Goal: Navigation & Orientation: Find specific page/section

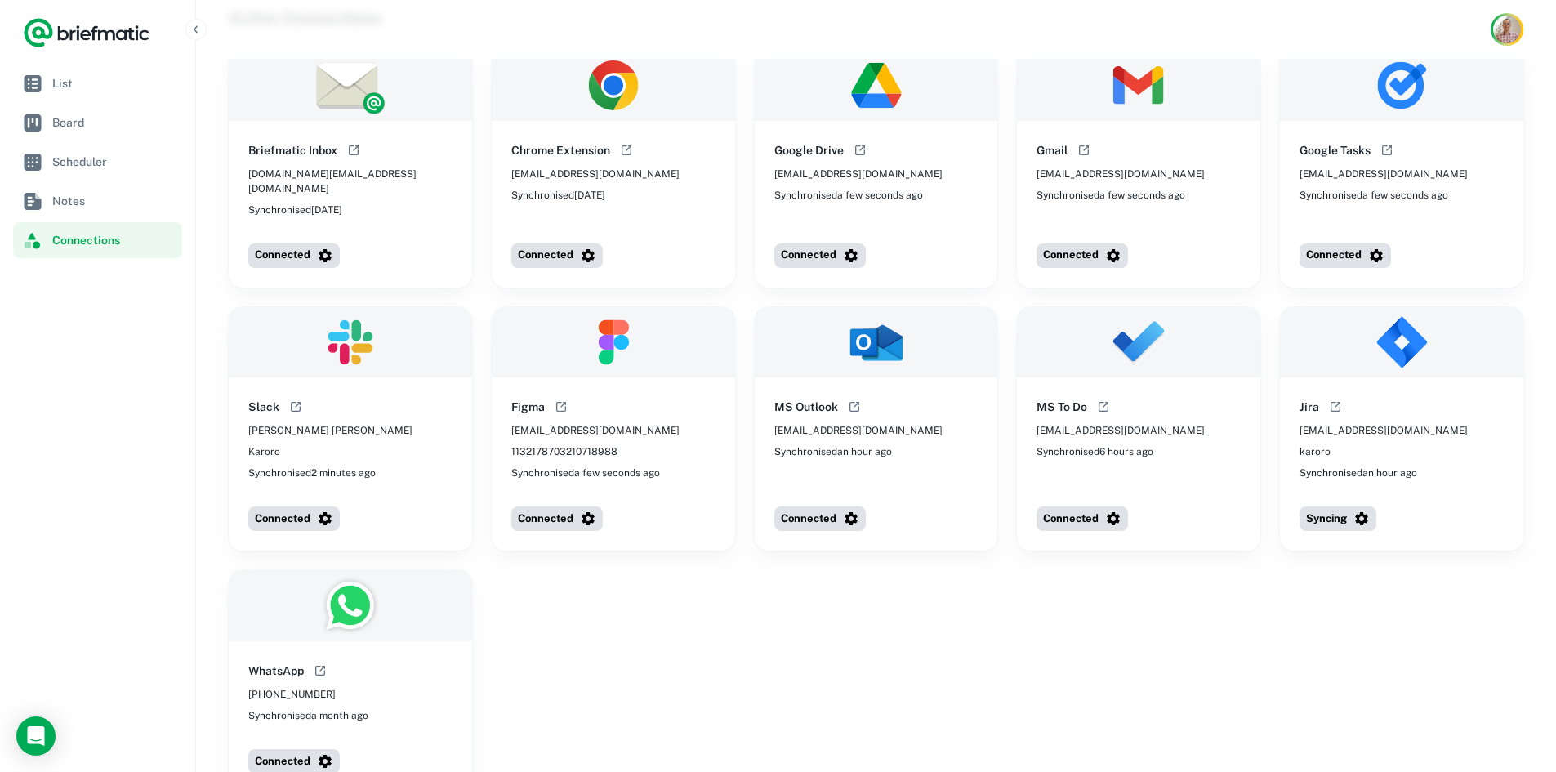
scroll to position [61, 0]
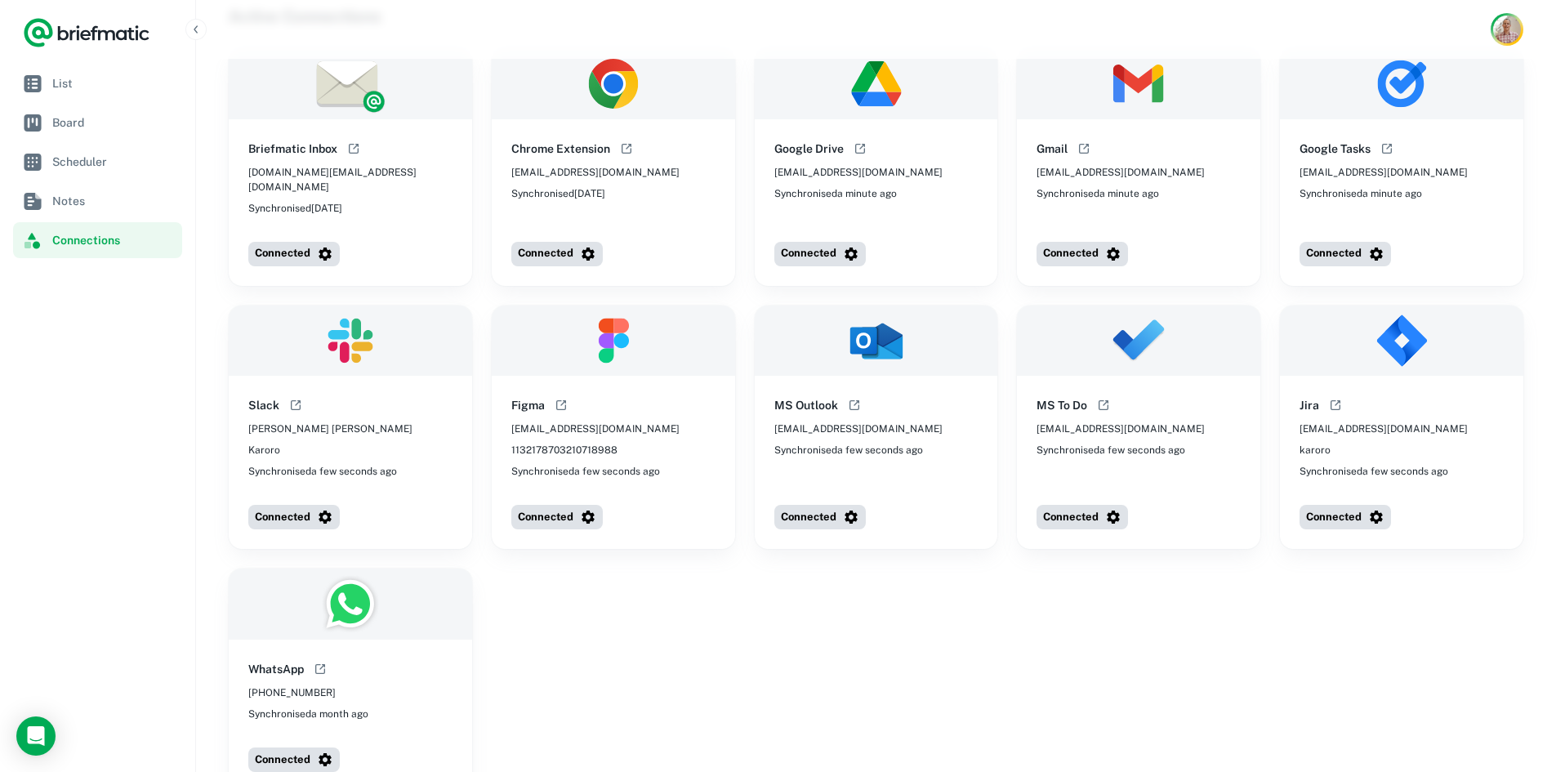
click at [794, 627] on div "Briefmatic Inbox [DOMAIN_NAME][EMAIL_ADDRESS][DOMAIN_NAME] Synchronised [DATE] …" at bounding box center [876, 419] width 1295 height 743
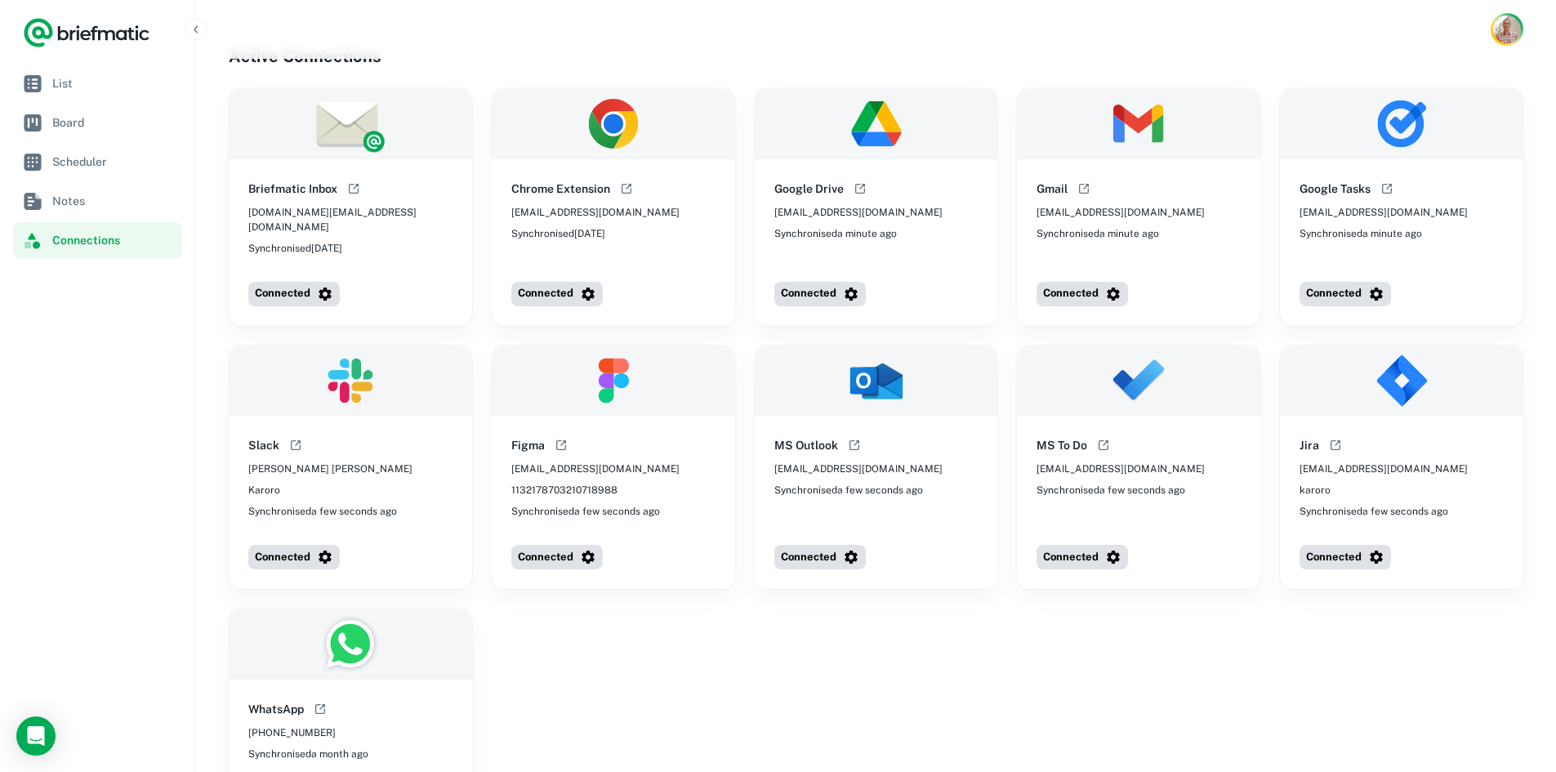
scroll to position [20, 0]
click at [113, 134] on link "Board" at bounding box center [97, 123] width 169 height 36
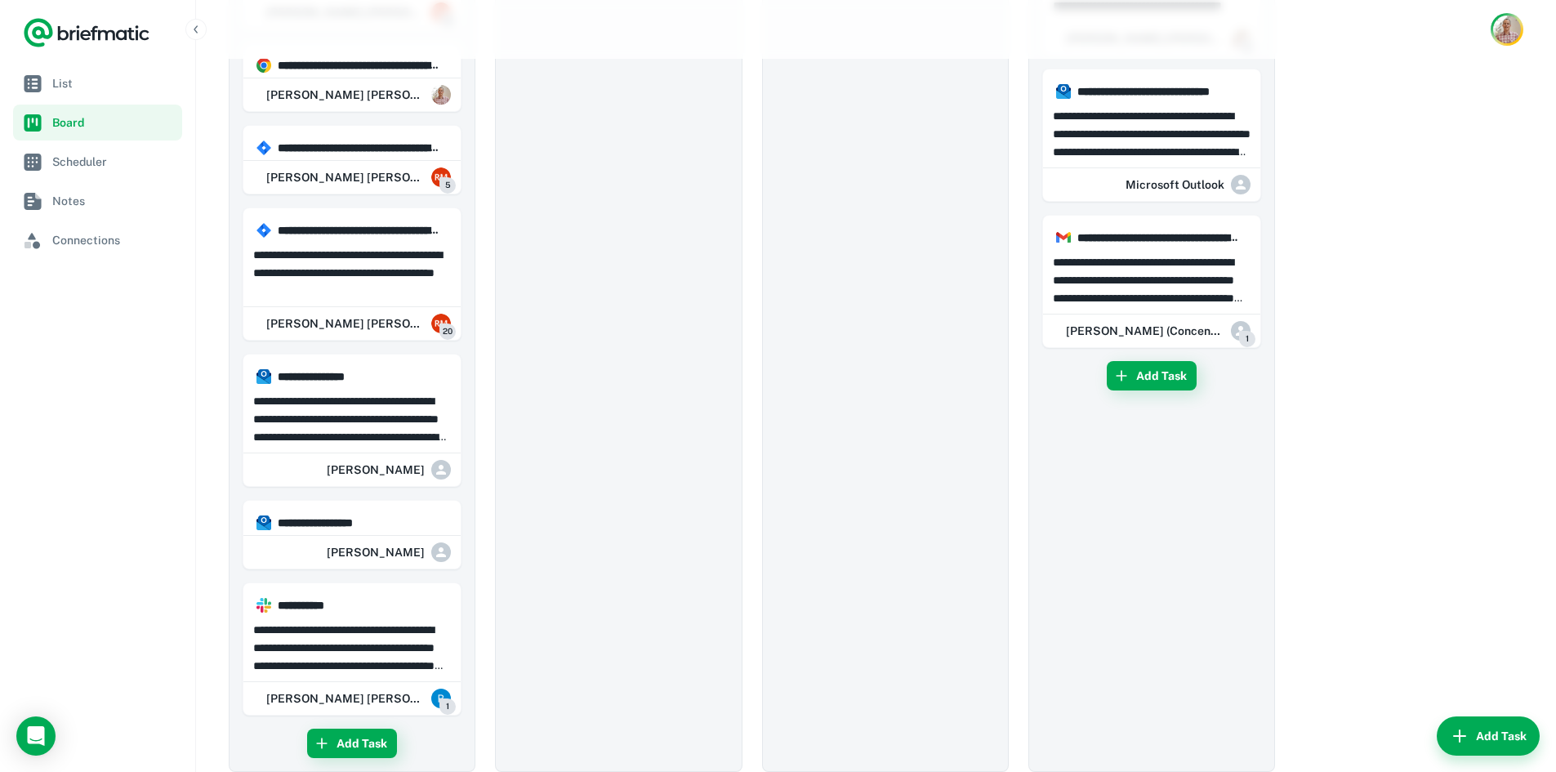
scroll to position [1312, 0]
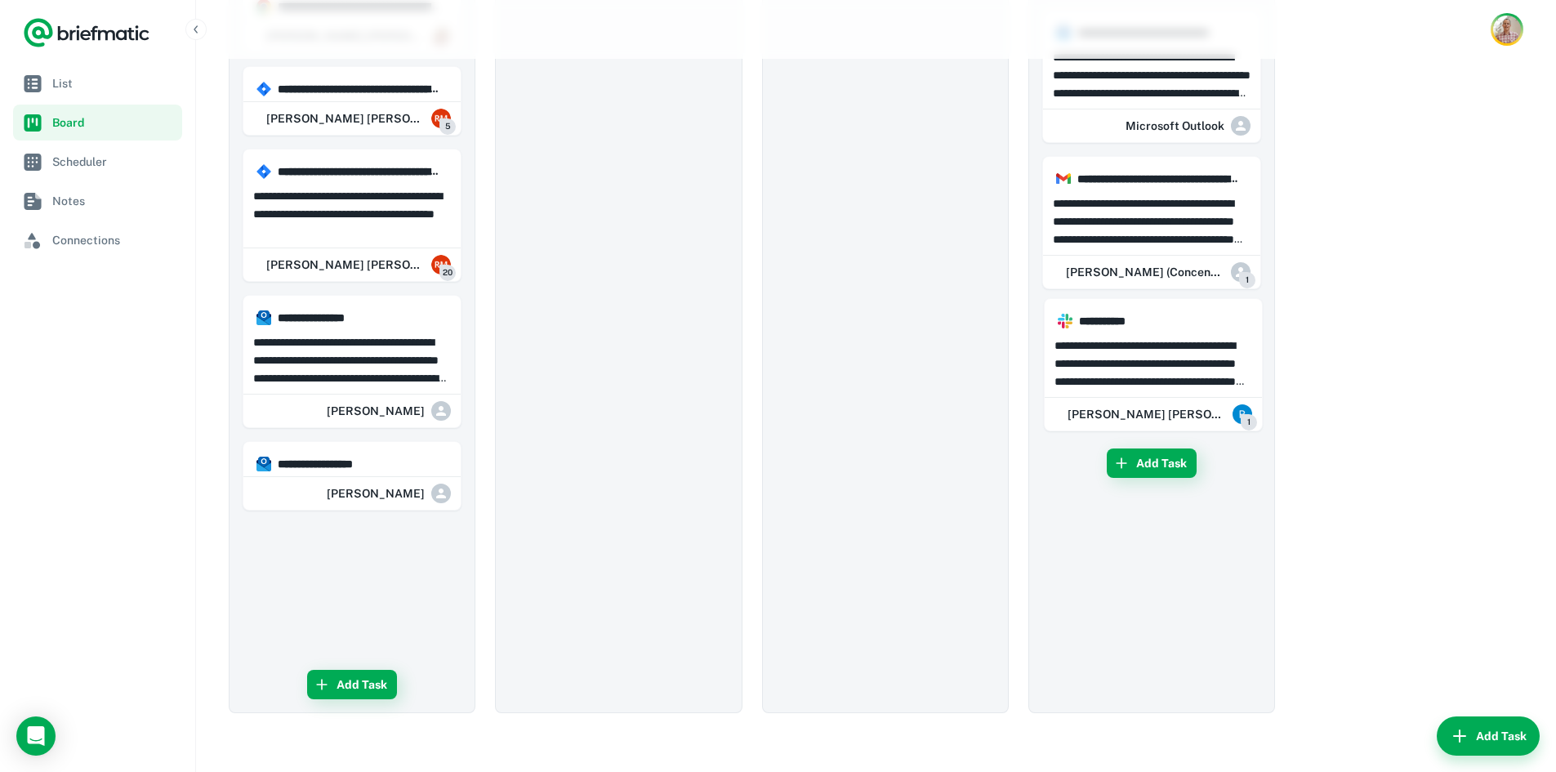
drag, startPoint x: 412, startPoint y: 564, endPoint x: 1222, endPoint y: 332, distance: 842.0
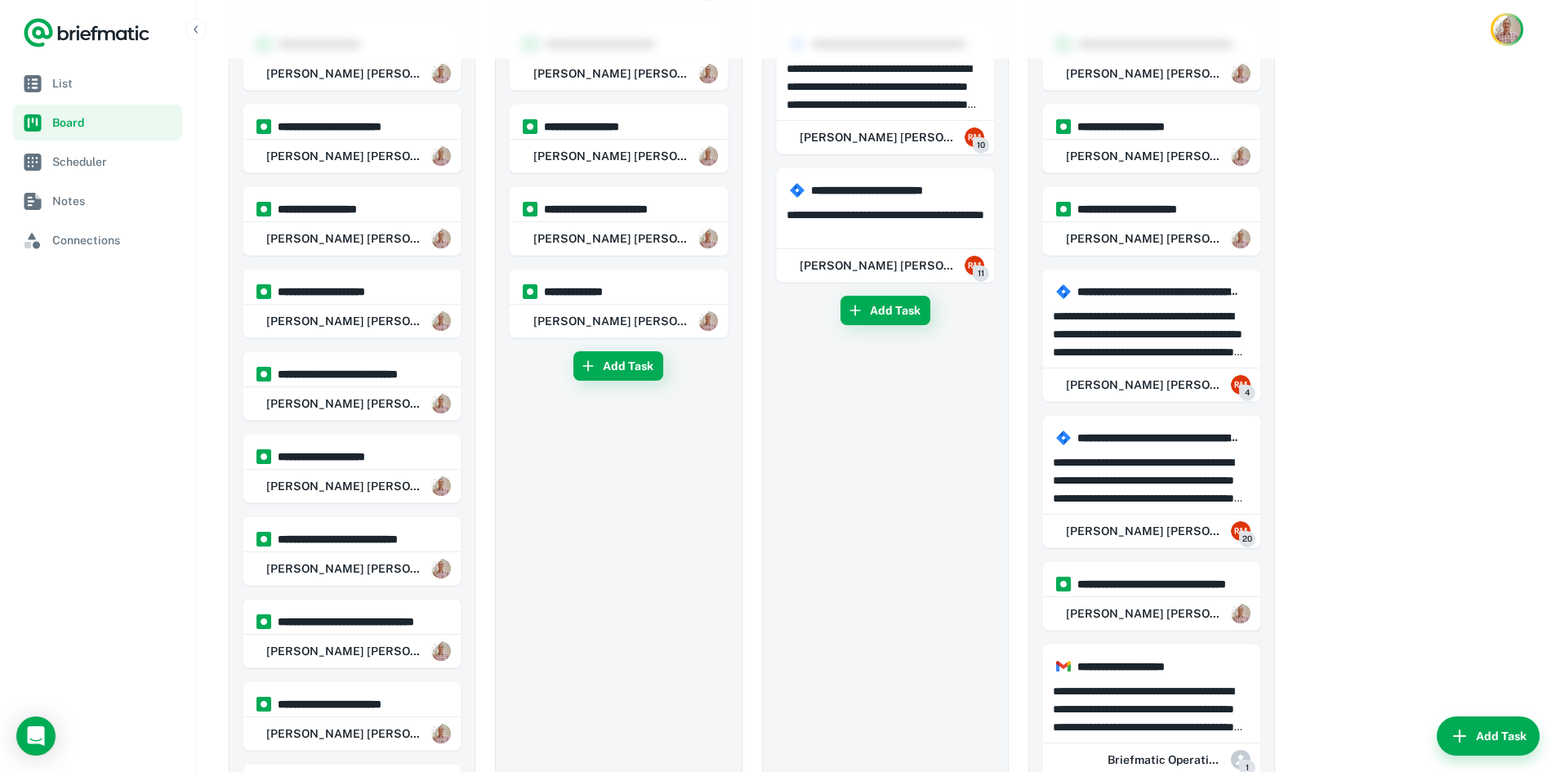
scroll to position [0, 0]
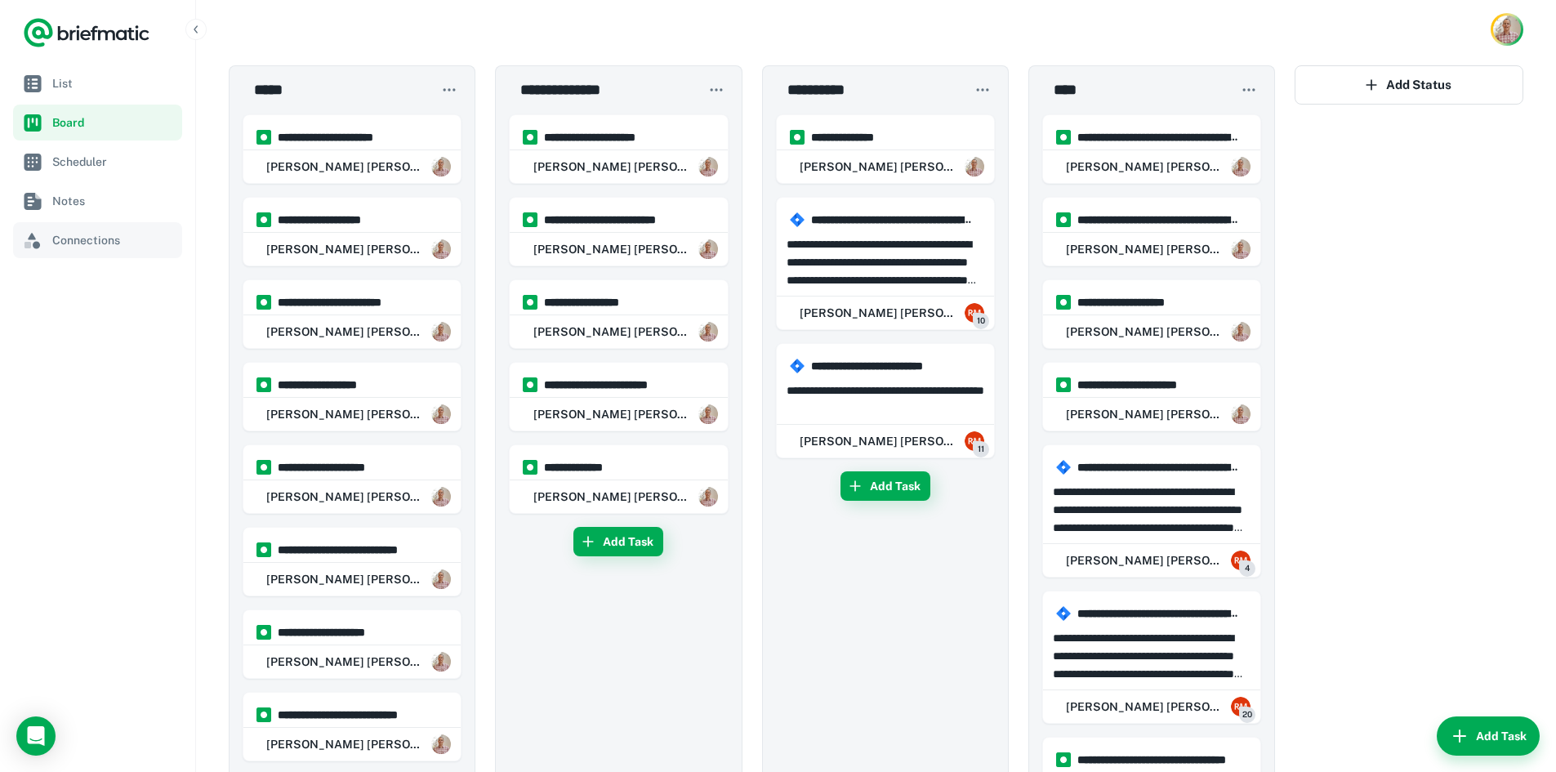
click at [83, 247] on span "Connections" at bounding box center [113, 240] width 123 height 18
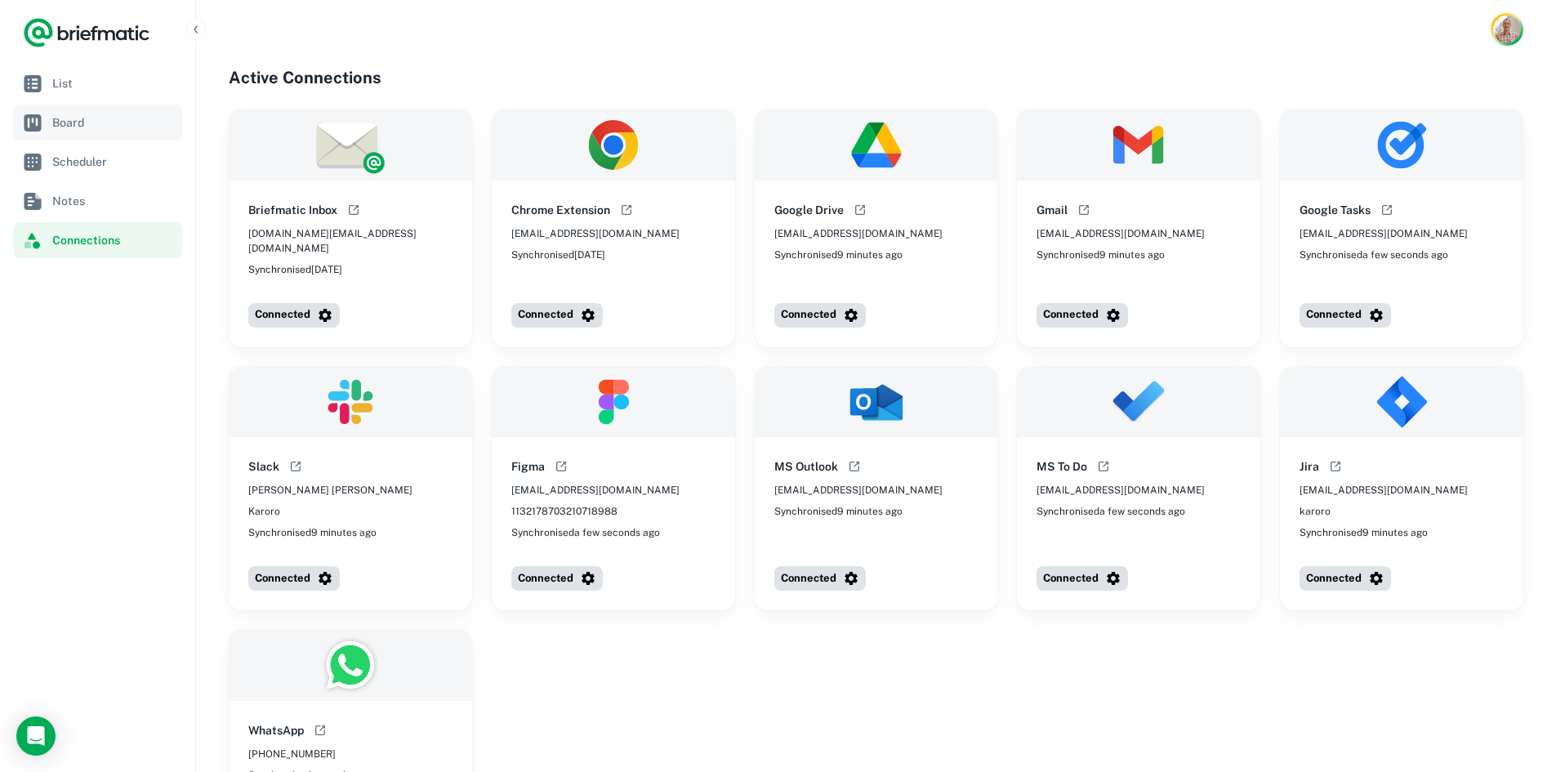
click at [87, 114] on span "Board" at bounding box center [113, 123] width 123 height 18
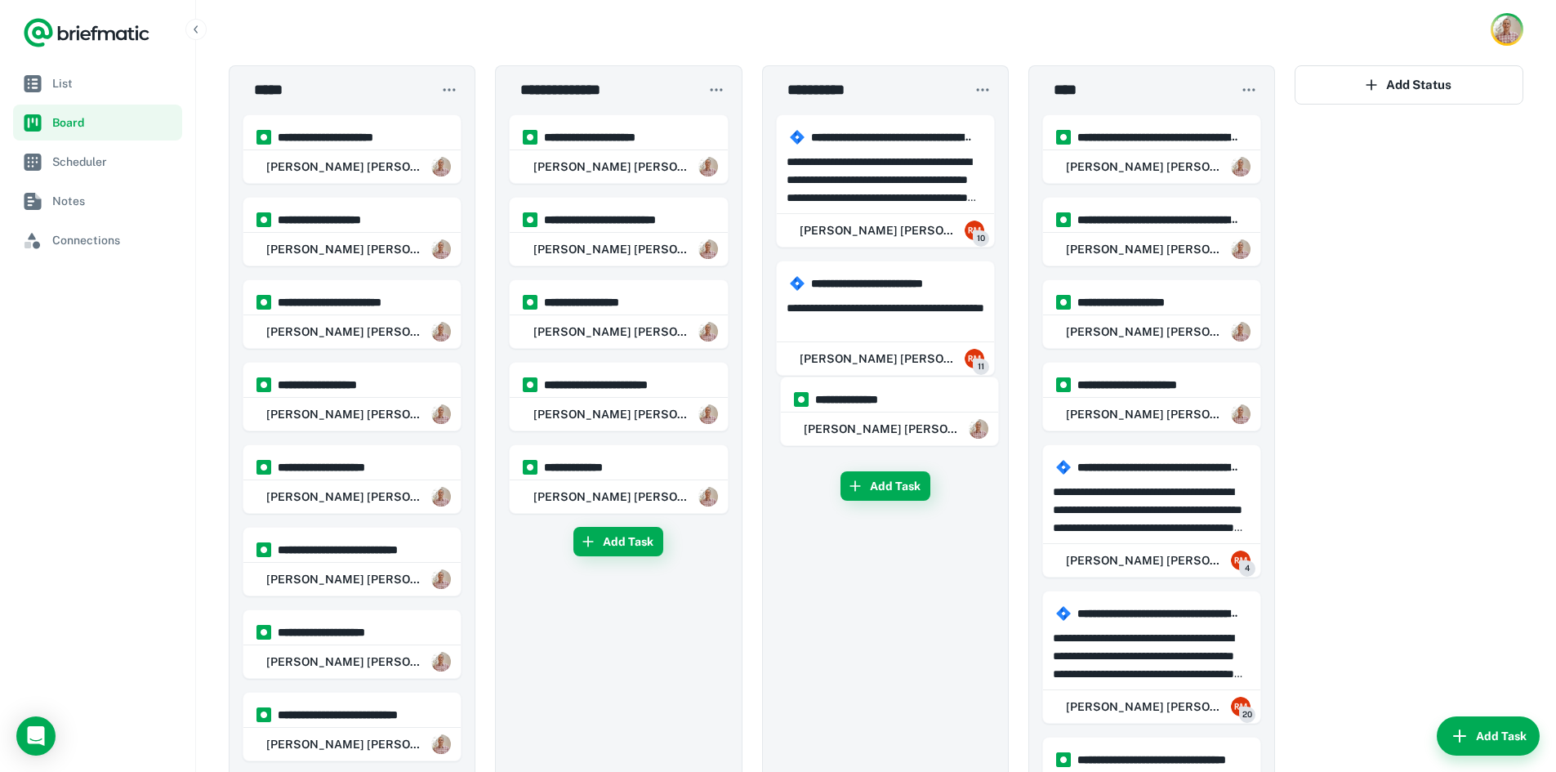
drag, startPoint x: 869, startPoint y: 167, endPoint x: 872, endPoint y: 433, distance: 266.3
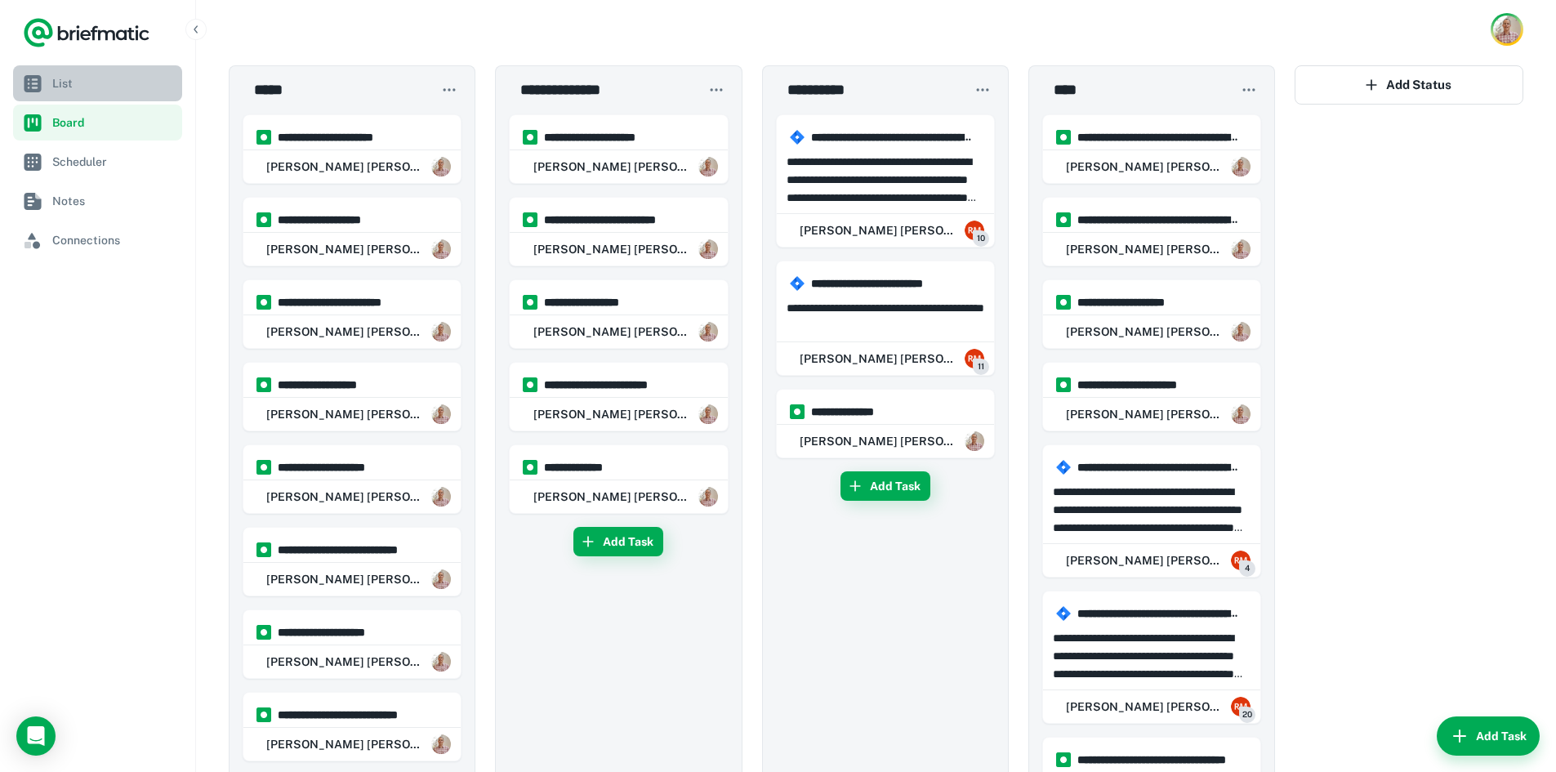
click at [87, 96] on link "List" at bounding box center [97, 83] width 169 height 36
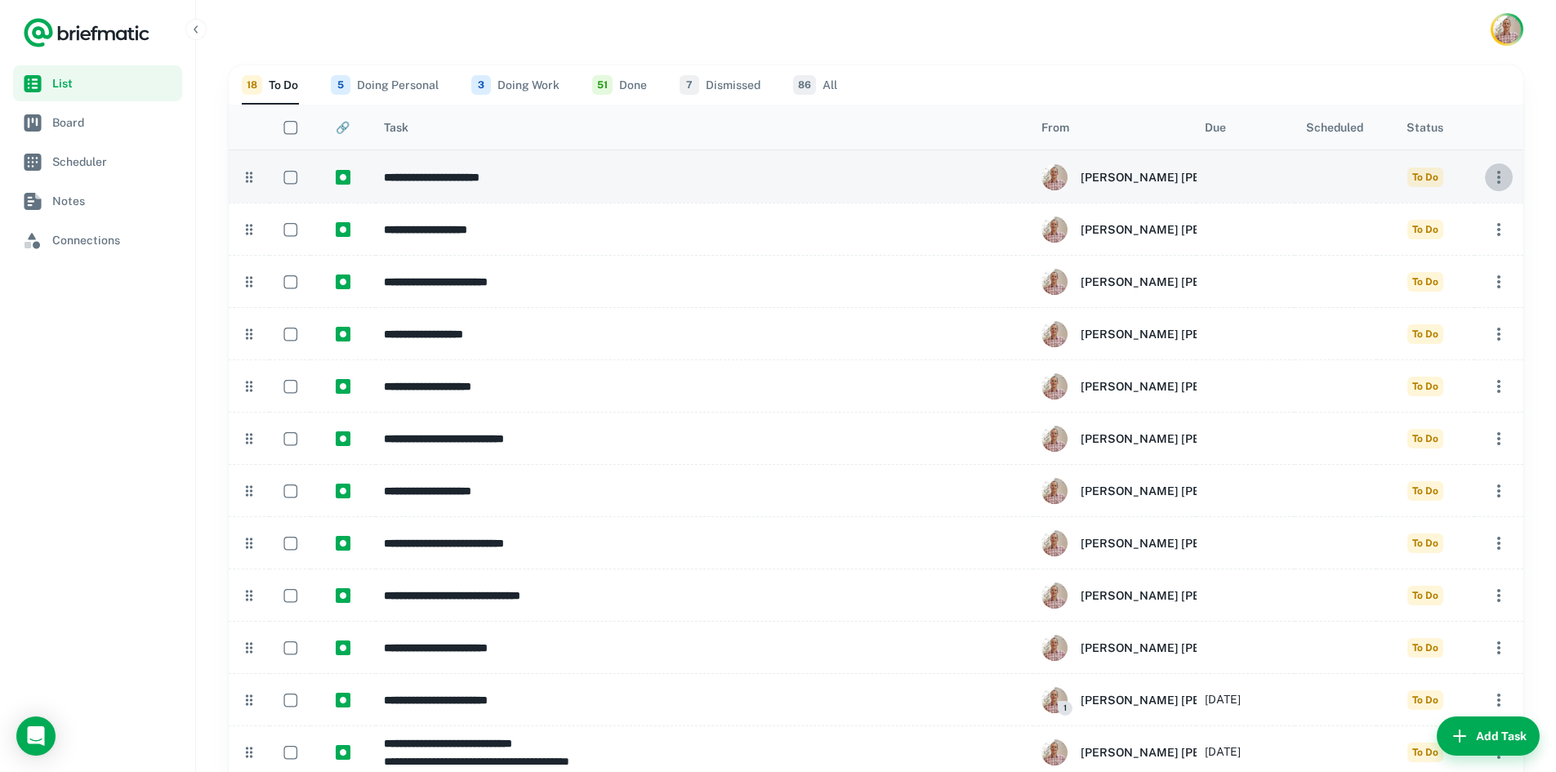
click at [1500, 177] on icon "button" at bounding box center [1499, 177] width 20 height 20
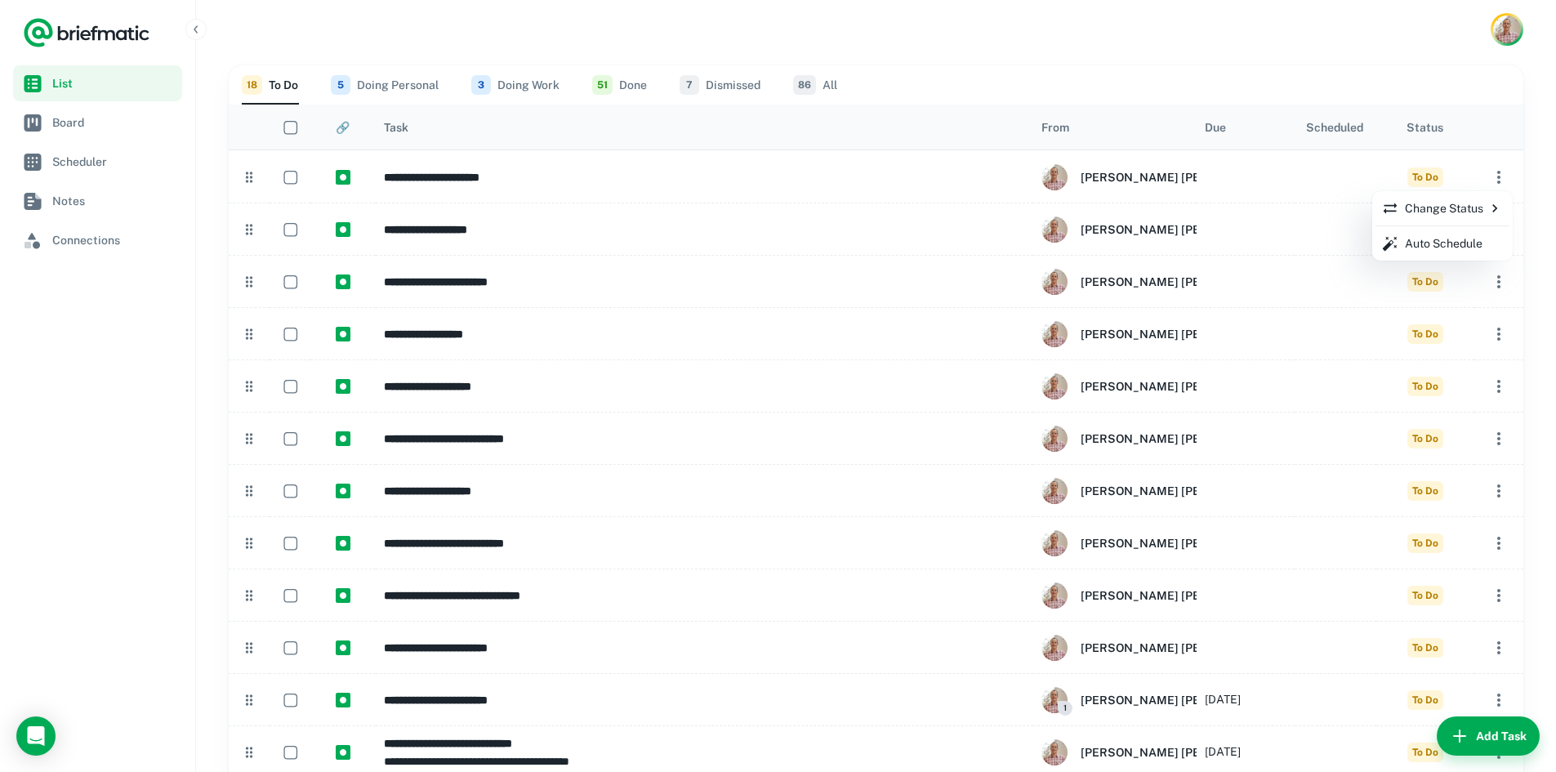
click at [76, 125] on div at bounding box center [778, 386] width 1556 height 772
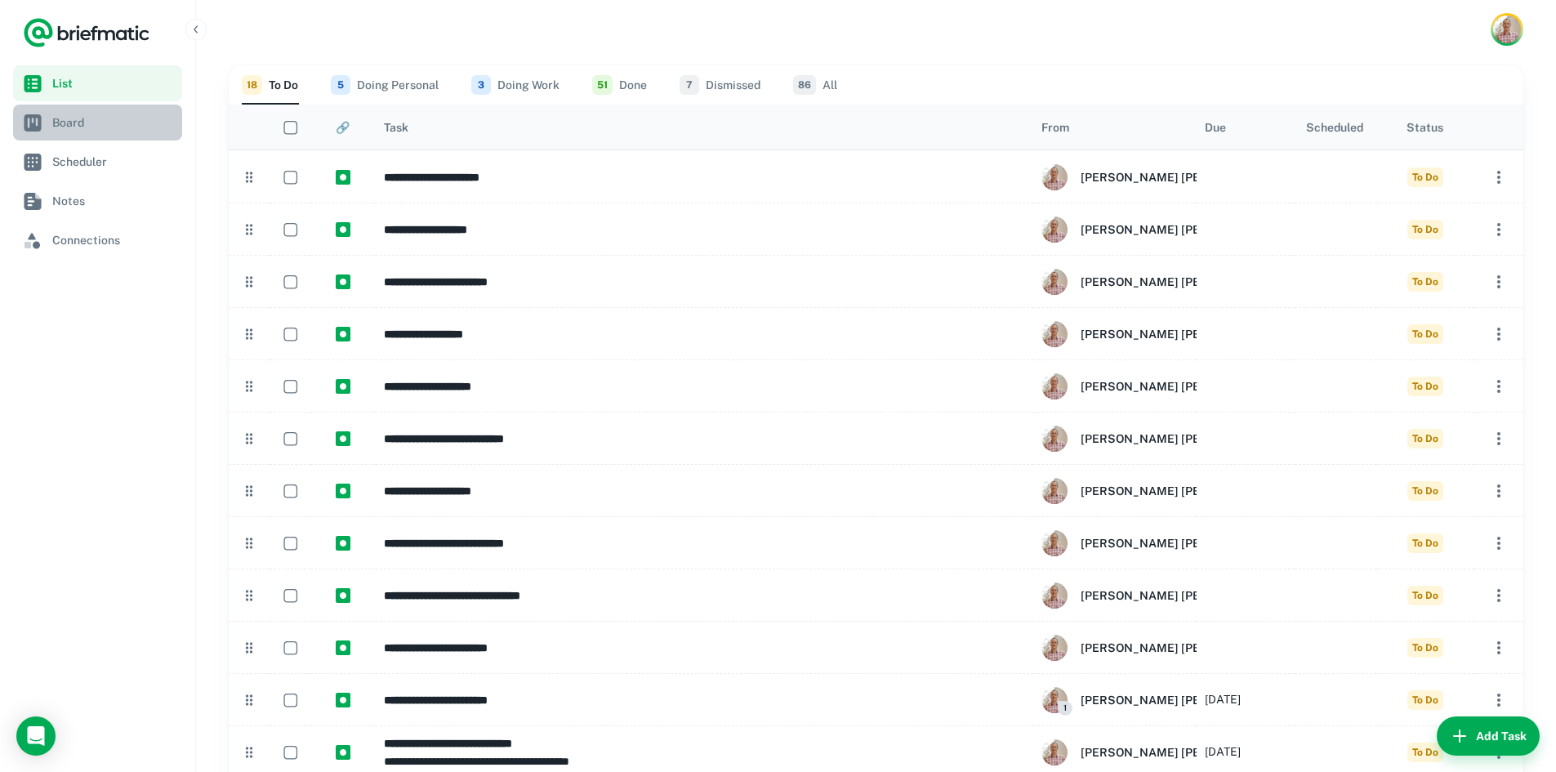
click at [76, 125] on span "Board" at bounding box center [113, 123] width 123 height 18
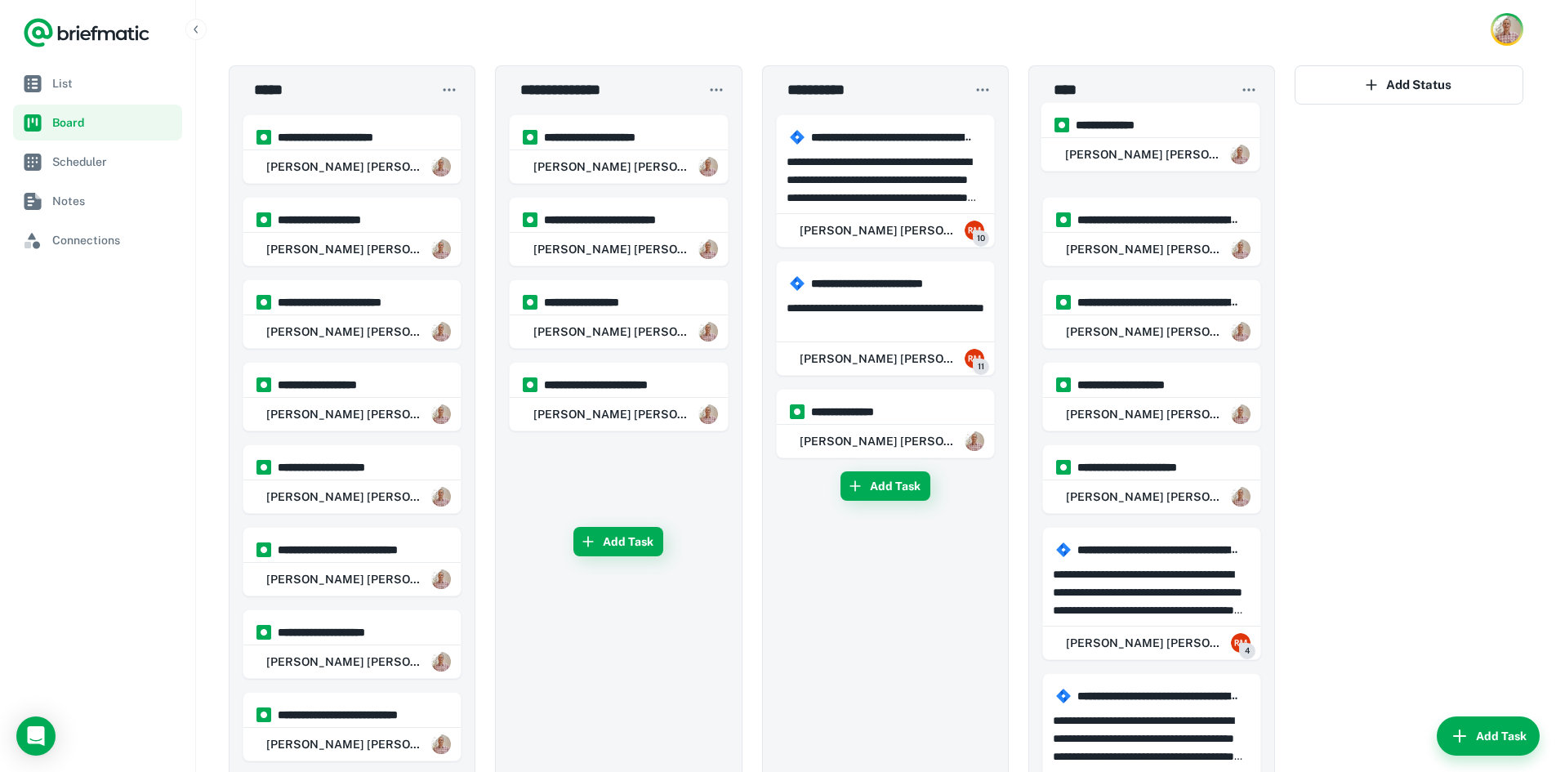
drag, startPoint x: 633, startPoint y: 480, endPoint x: 1169, endPoint y: 131, distance: 639.7
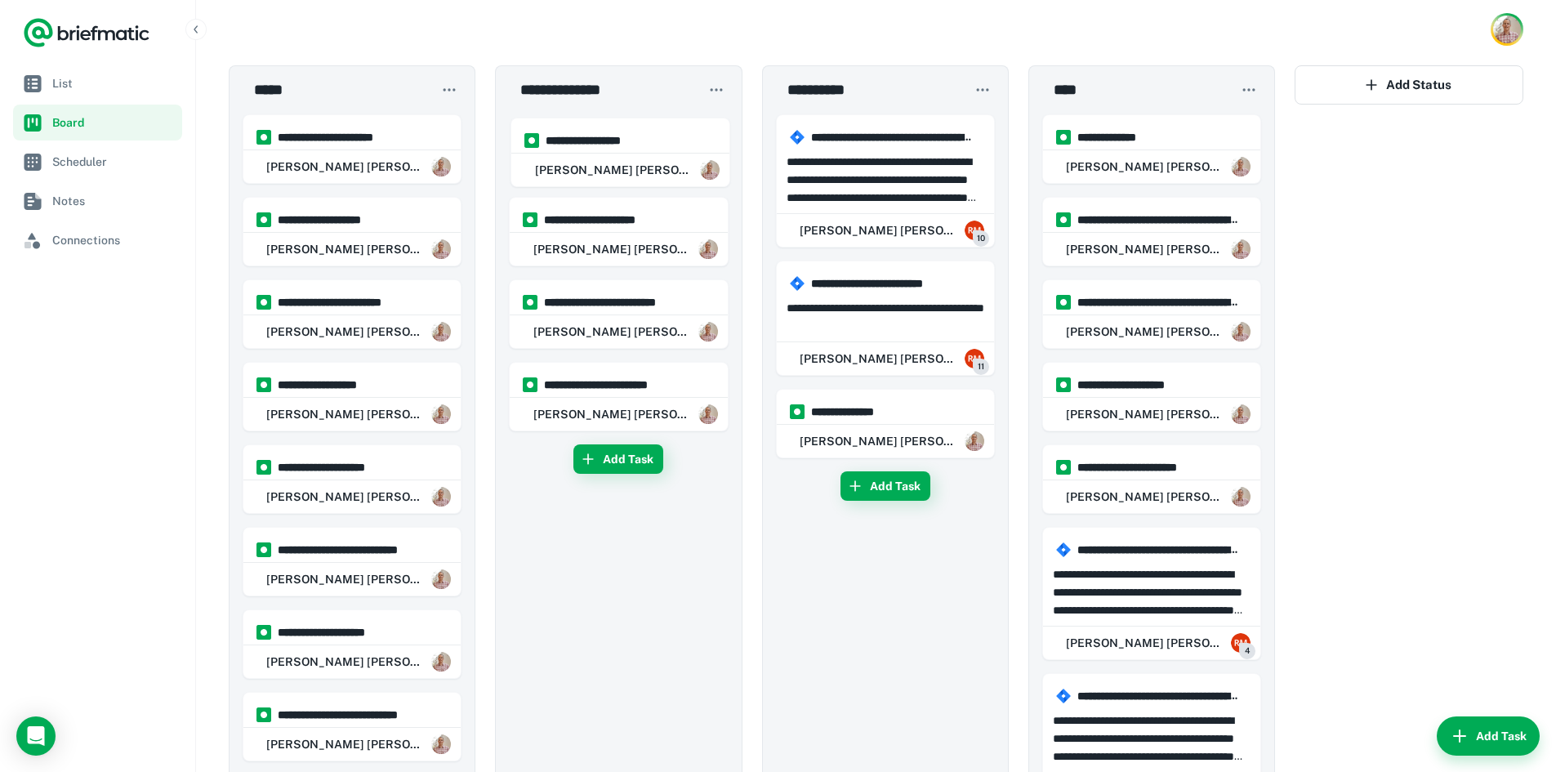
drag, startPoint x: 618, startPoint y: 333, endPoint x: 618, endPoint y: 160, distance: 173.1
